Goal: Communication & Community: Share content

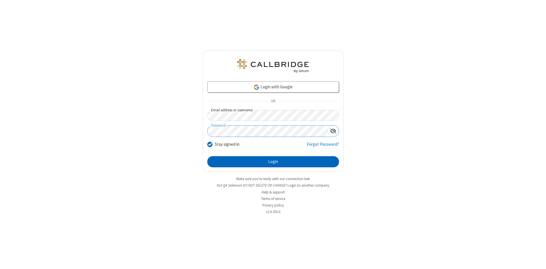
click at [273, 162] on button "Login" at bounding box center [273, 161] width 132 height 11
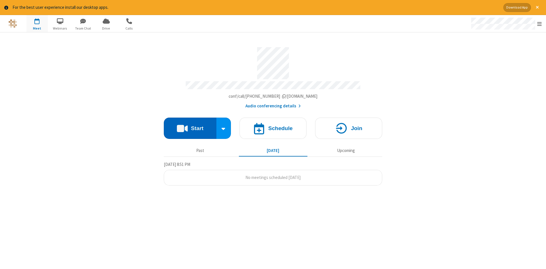
click at [190, 126] on button "Start" at bounding box center [190, 128] width 53 height 21
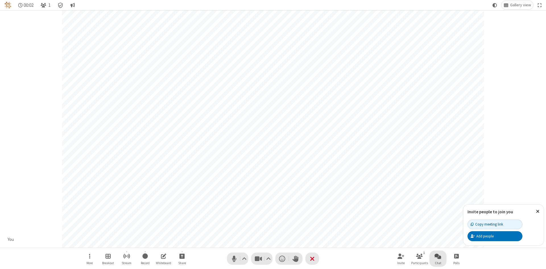
click at [438, 256] on span "Open chat" at bounding box center [437, 256] width 7 height 7
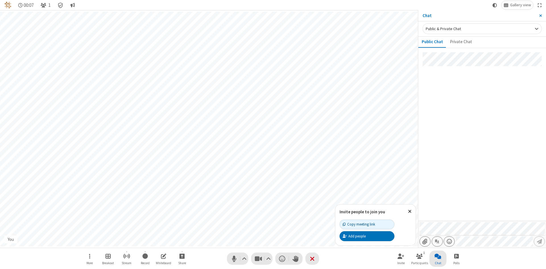
type input "C:\fakepath\doc_test.docx"
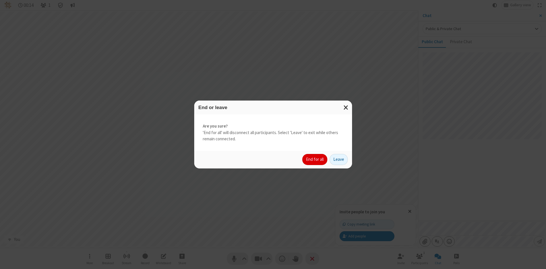
click at [315, 159] on button "End for all" at bounding box center [314, 159] width 25 height 11
